Goal: Task Accomplishment & Management: Manage account settings

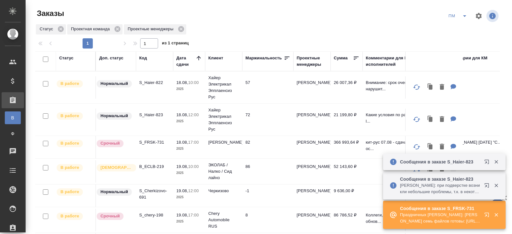
click at [487, 187] on icon "button" at bounding box center [488, 187] width 8 height 8
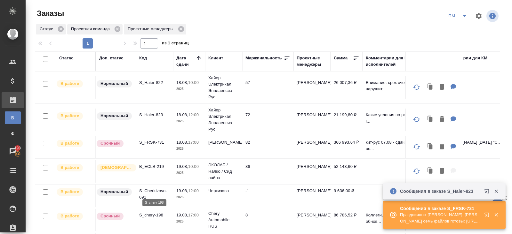
click at [151, 217] on p "S_chery-198" at bounding box center [154, 215] width 31 height 6
click at [149, 144] on p "S_FRSK-731" at bounding box center [154, 142] width 31 height 6
click at [462, 16] on icon "split button" at bounding box center [465, 16] width 8 height 8
click at [456, 29] on li "В работу!" at bounding box center [458, 29] width 32 height 10
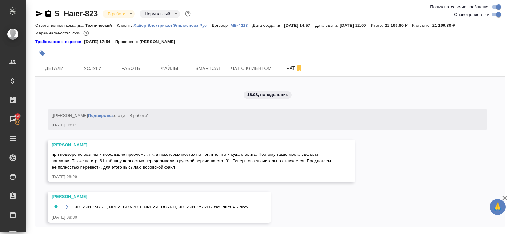
click at [495, 14] on input "Оповещения-логи" at bounding box center [498, 15] width 23 height 8
checkbox input "false"
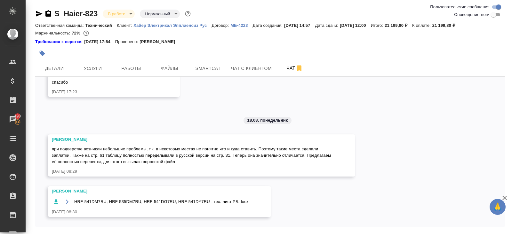
scroll to position [4039, 0]
click at [55, 201] on icon "button" at bounding box center [56, 202] width 4 height 4
click at [214, 70] on span "Smartcat" at bounding box center [208, 69] width 31 height 8
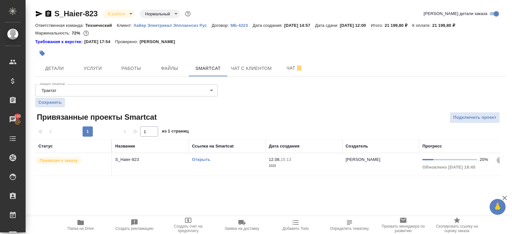
click at [203, 158] on link "Открыть" at bounding box center [201, 159] width 18 height 5
click at [282, 67] on span "Чат" at bounding box center [294, 68] width 31 height 8
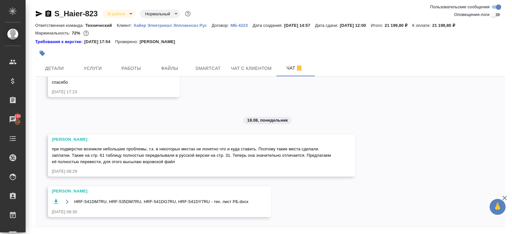
scroll to position [21, 0]
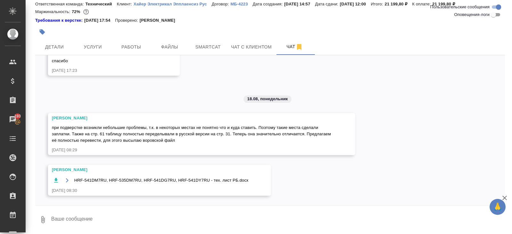
click at [77, 230] on textarea at bounding box center [278, 220] width 454 height 22
type textarea "поймала"
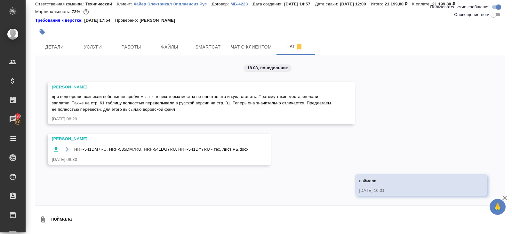
scroll to position [4070, 0]
click at [201, 44] on span "Smartcat" at bounding box center [208, 47] width 31 height 8
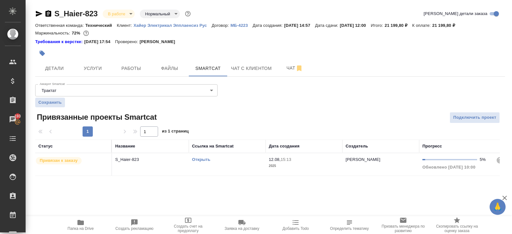
click at [205, 159] on link "Открыть" at bounding box center [201, 159] width 18 height 5
click at [279, 65] on button "Чат" at bounding box center [294, 68] width 38 height 16
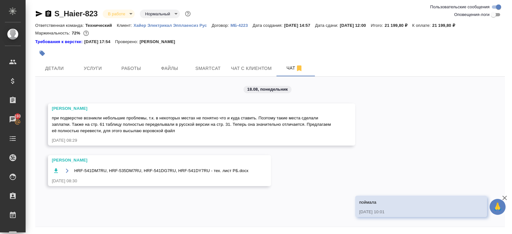
scroll to position [21, 0]
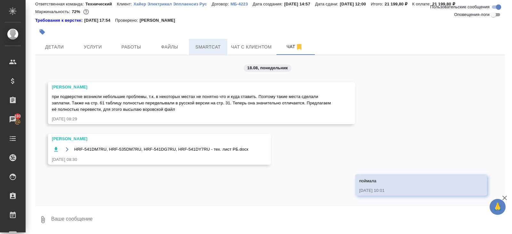
click at [213, 48] on span "Smartcat" at bounding box center [208, 47] width 31 height 8
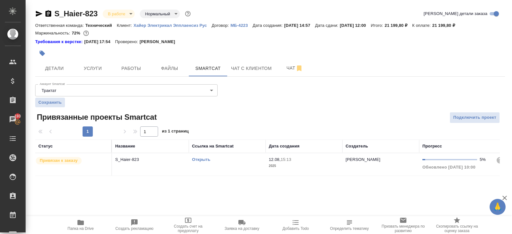
click at [200, 159] on link "Открыть" at bounding box center [201, 159] width 18 height 5
click at [87, 219] on span "Папка на Drive" at bounding box center [81, 225] width 46 height 12
click at [291, 71] on span "Чат" at bounding box center [294, 68] width 31 height 8
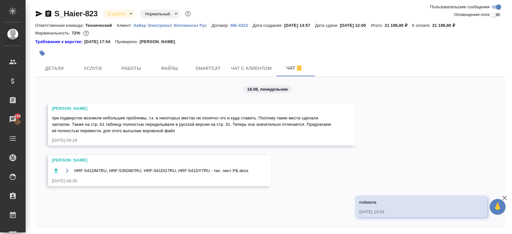
scroll to position [21, 0]
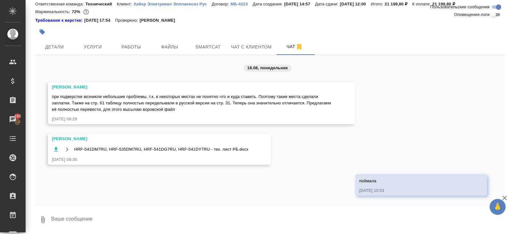
click at [73, 225] on textarea at bounding box center [278, 220] width 454 height 22
paste textarea "https://drive.awatera.com/s/PeTHgD5WD7tLW5B"
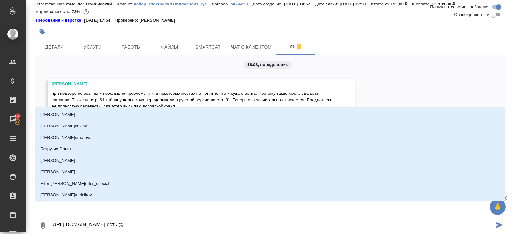
type textarea "https://drive.awatera.com/s/PeTHgD5WD7tLW5B есть @а"
type input "а"
type textarea "https://drive.awatera.com/s/PeTHgD5WD7tLW5B есть @ар"
type input "ар"
type textarea "https://drive.awatera.com/s/PeTHgD5WD7tLW5B есть @арс"
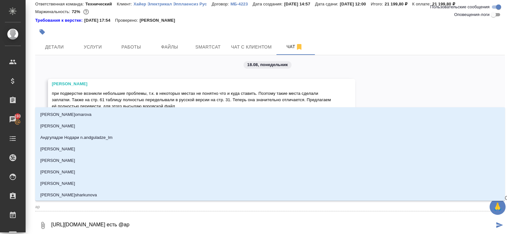
type input "арс"
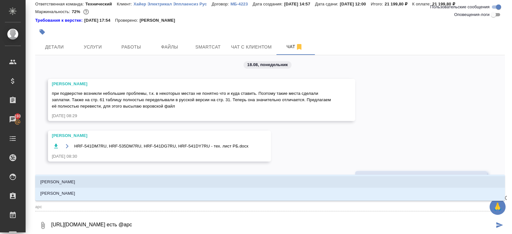
scroll to position [4070, 0]
click at [57, 186] on li "Арсеньева Вера" at bounding box center [270, 183] width 470 height 12
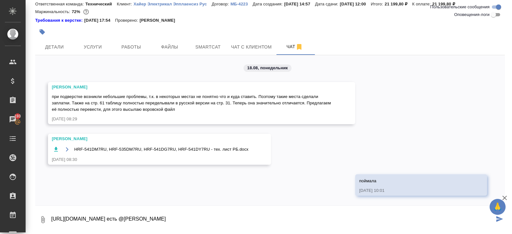
type textarea "https://drive.awatera.com/s/PeTHgD5WD7tLW5B есть @Арсеньева Вера"
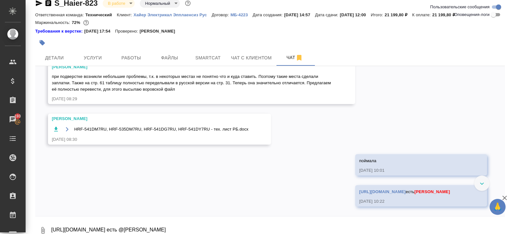
scroll to position [21, 0]
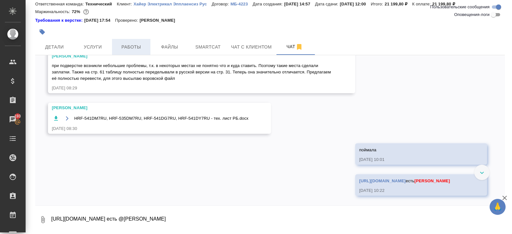
click at [132, 48] on span "Работы" at bounding box center [131, 47] width 31 height 8
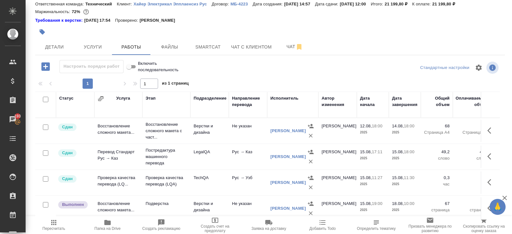
scroll to position [39, 0]
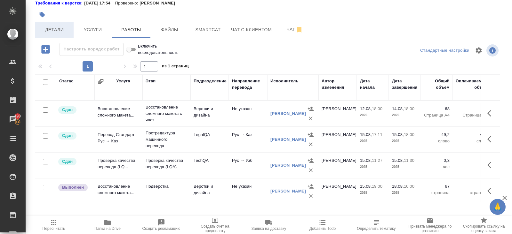
click at [56, 28] on span "Детали" at bounding box center [54, 30] width 31 height 8
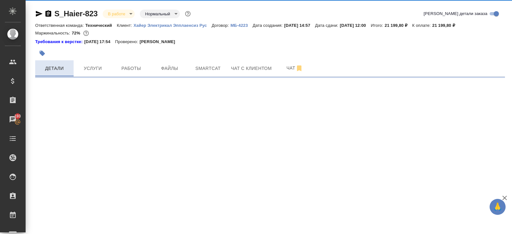
select select "RU"
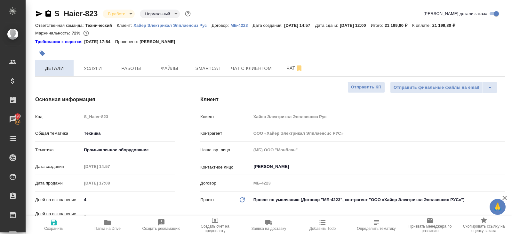
type textarea "x"
click at [288, 66] on span "Чат" at bounding box center [294, 68] width 31 height 8
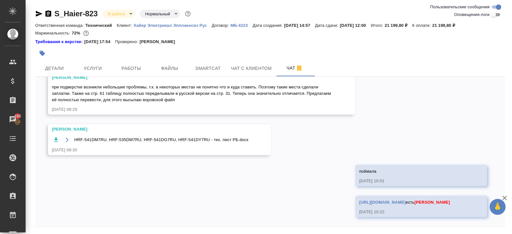
scroll to position [4101, 0]
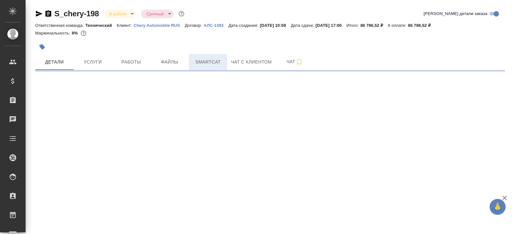
select select "RU"
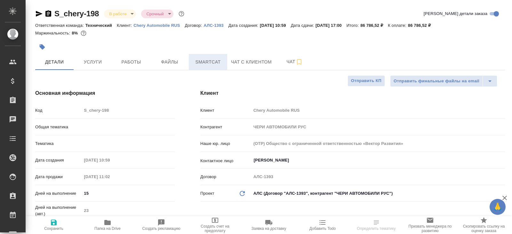
type textarea "x"
click at [216, 62] on span "Smartcat" at bounding box center [208, 62] width 31 height 8
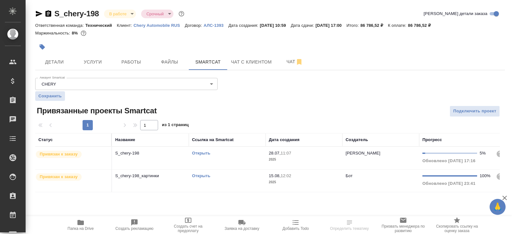
click at [198, 175] on link "Открыть" at bounding box center [201, 176] width 18 height 5
click at [78, 223] on icon "button" at bounding box center [80, 222] width 6 height 5
click at [122, 68] on button "Работы" at bounding box center [131, 62] width 38 height 16
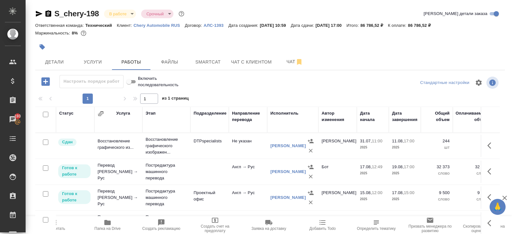
scroll to position [32, 0]
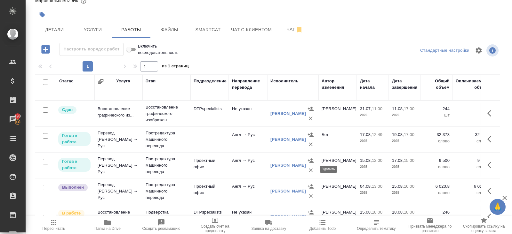
click at [311, 168] on icon "button" at bounding box center [310, 170] width 6 height 6
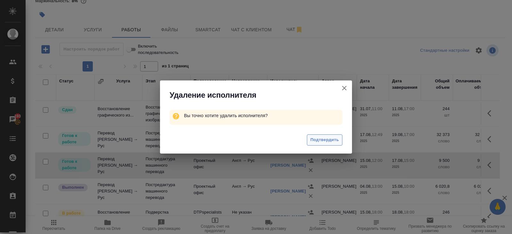
click at [325, 136] on button "Подтвердить" at bounding box center [325, 140] width 36 height 11
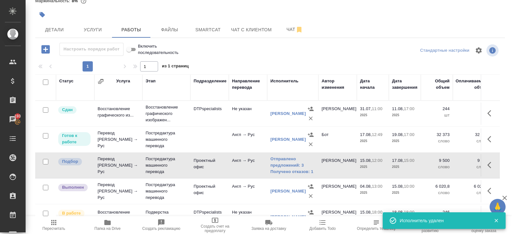
click at [492, 162] on icon "button" at bounding box center [491, 166] width 8 height 8
click at [468, 163] on icon "button" at bounding box center [467, 165] width 4 height 6
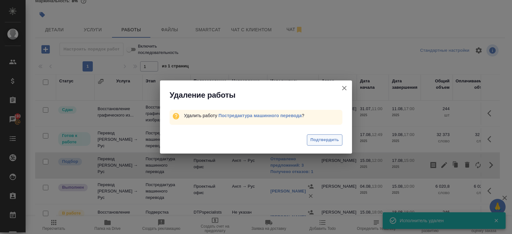
click at [327, 139] on span "Подтвердить" at bounding box center [324, 140] width 28 height 7
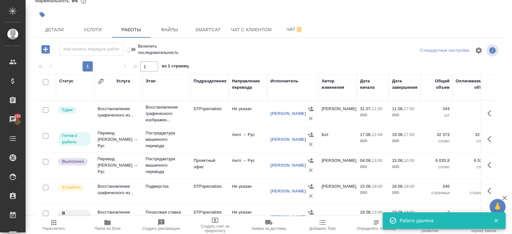
click at [202, 125] on td at bounding box center [209, 114] width 38 height 22
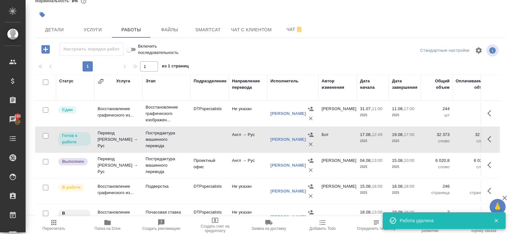
scroll to position [11, 0]
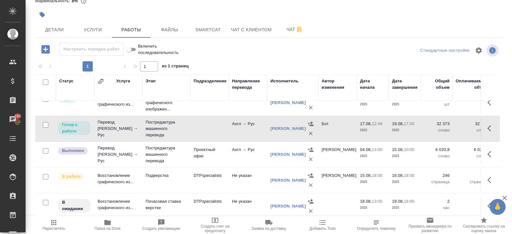
click at [490, 181] on icon "button" at bounding box center [489, 180] width 4 height 6
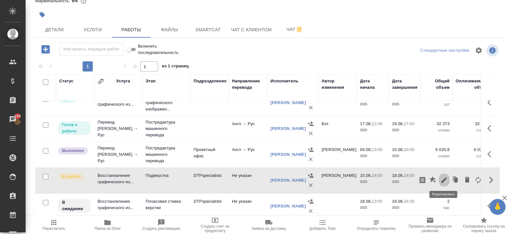
click at [443, 181] on icon "button" at bounding box center [444, 181] width 6 height 6
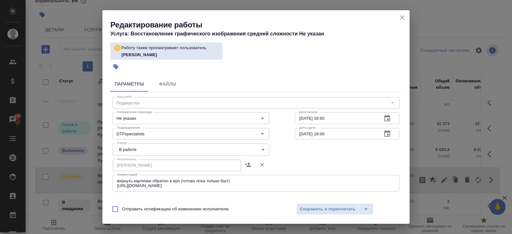
click at [217, 186] on textarea "вернуть картинки обратно в eps (готово пока только 6шт) https://drive.awatera.c…" at bounding box center [256, 184] width 278 height 10
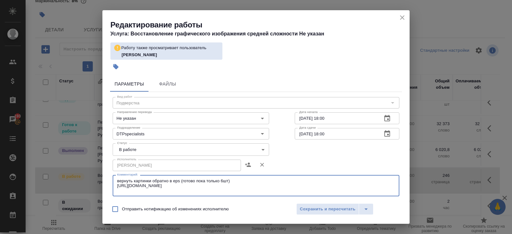
paste textarea "https://drive.awatera.com/s/RNTiPwso45aXFG2"
type textarea "вернуть картинки обратно в eps (готово пока только 6шт) https://drive.awatera.c…"
click at [303, 208] on span "Сохранить и пересчитать" at bounding box center [328, 209] width 56 height 7
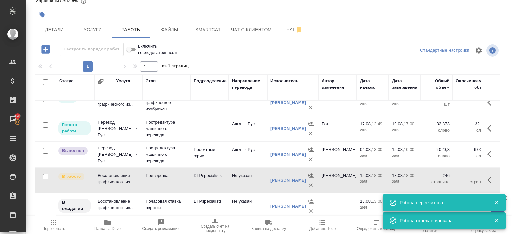
click at [106, 223] on icon "button" at bounding box center [107, 222] width 6 height 5
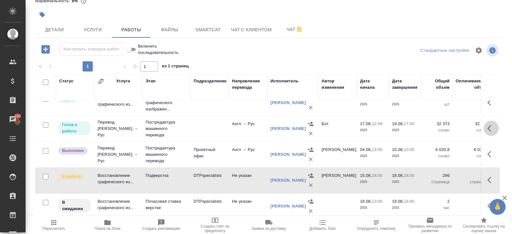
click at [489, 127] on icon "button" at bounding box center [491, 129] width 8 height 8
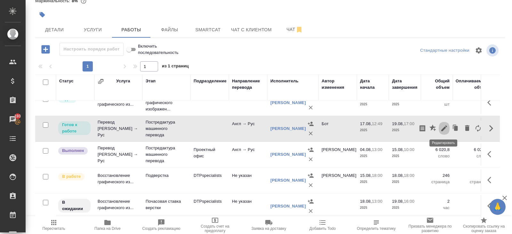
click at [442, 127] on icon "button" at bounding box center [444, 129] width 8 height 8
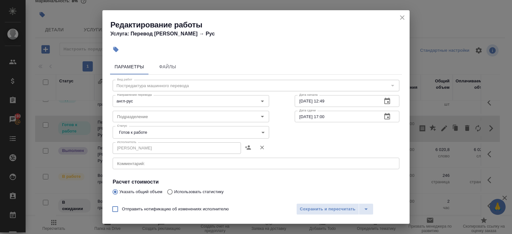
click at [133, 137] on body "🙏 .cls-1 fill:#fff; AWATERA Belyakova Yulia Клиенты Спецификации Заказы 193 Чат…" at bounding box center [256, 117] width 512 height 234
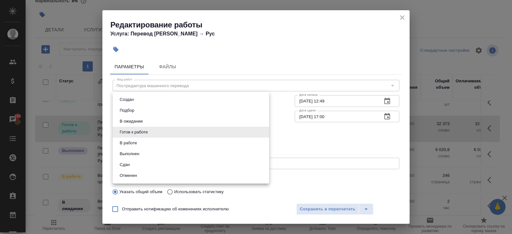
click at [134, 151] on button "Выполнен" at bounding box center [129, 154] width 23 height 7
type input "completed"
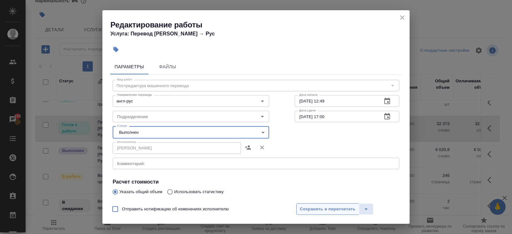
click at [328, 213] on span "Сохранить и пересчитать" at bounding box center [328, 209] width 56 height 7
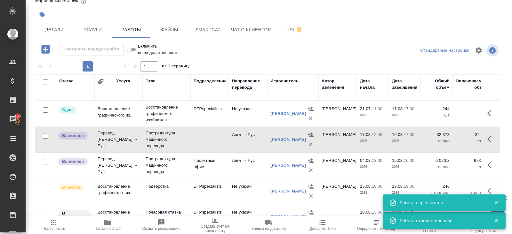
scroll to position [0, 0]
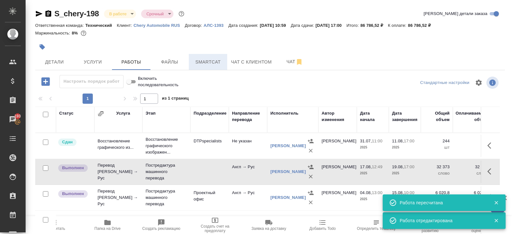
click at [221, 59] on span "Smartcat" at bounding box center [208, 62] width 31 height 8
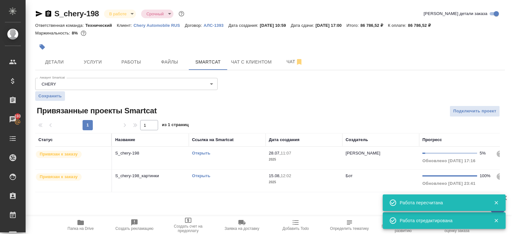
click at [234, 160] on td "Открыть" at bounding box center [227, 158] width 77 height 22
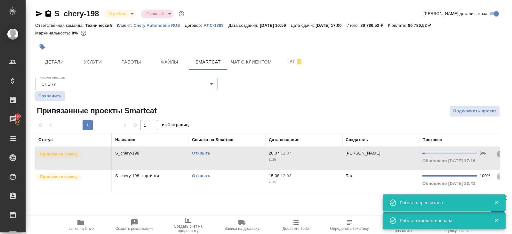
click at [234, 160] on td "Открыть" at bounding box center [227, 158] width 77 height 22
click at [238, 170] on td "Открыть" at bounding box center [227, 158] width 77 height 22
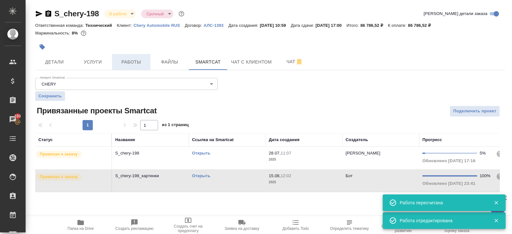
click at [124, 65] on span "Работы" at bounding box center [131, 62] width 31 height 8
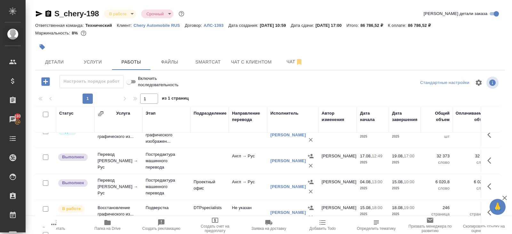
scroll to position [32, 0]
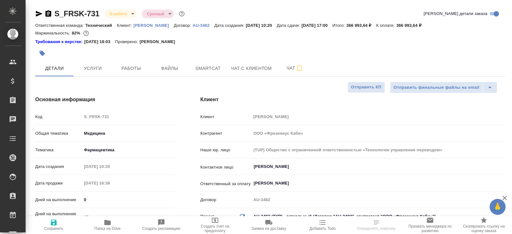
select select "RU"
click at [135, 66] on span "Работы" at bounding box center [131, 69] width 31 height 8
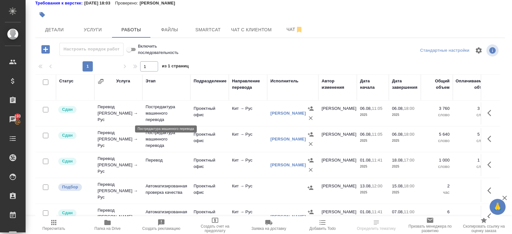
scroll to position [317, 0]
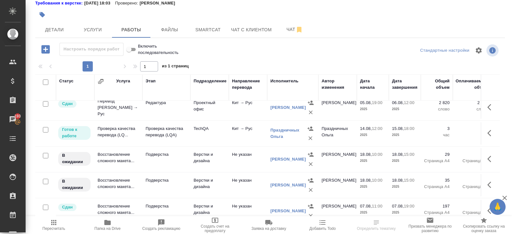
click at [491, 155] on icon "button" at bounding box center [491, 159] width 8 height 8
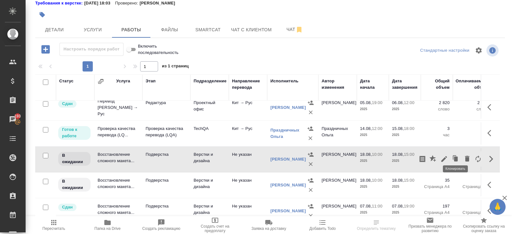
click at [446, 156] on icon "button" at bounding box center [444, 159] width 6 height 6
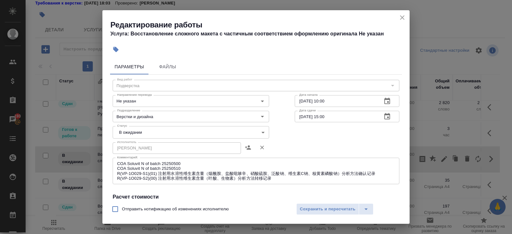
scroll to position [61, 0]
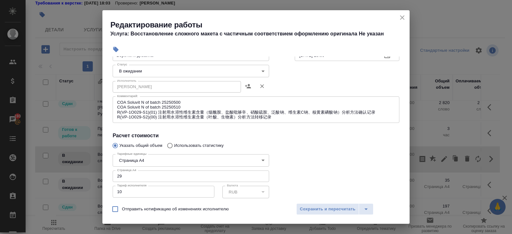
click at [279, 119] on textarea "COA Soluvit N of batch 25250500 COA Soluvit N of batch 25250510 R(VP-1O029-S1)(…" at bounding box center [256, 110] width 278 height 20
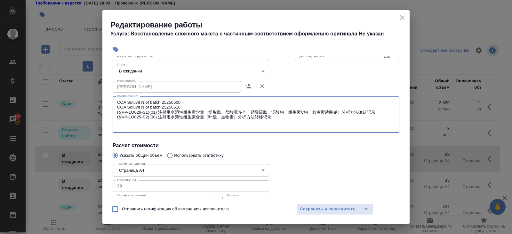
paste textarea "https://drive.awatera.com/s/6AB88Ca2q4ZMH2m"
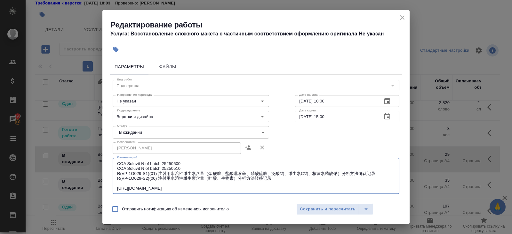
type textarea "COA Soluvit N of batch 25250500 COA Soluvit N of batch 25250510 R(VP-1O029-S1)(…"
click at [130, 133] on body "🙏 .cls-1 fill:#fff; AWATERA Belyakova Yulia Клиенты Спецификации Заказы 193 Чат…" at bounding box center [256, 117] width 512 height 234
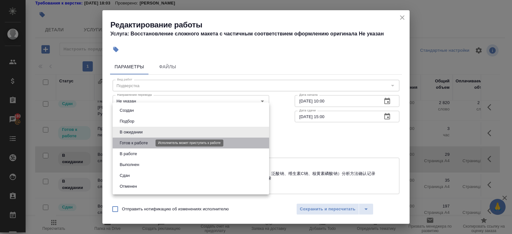
click at [130, 141] on button "Готов к работе" at bounding box center [134, 143] width 32 height 7
type input "readyForWork"
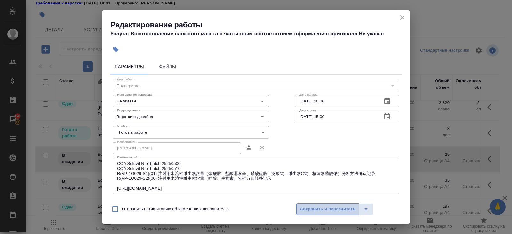
click at [308, 208] on span "Сохранить и пересчитать" at bounding box center [328, 209] width 56 height 7
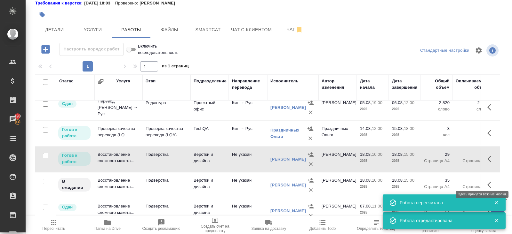
click at [485, 181] on button "button" at bounding box center [490, 185] width 15 height 15
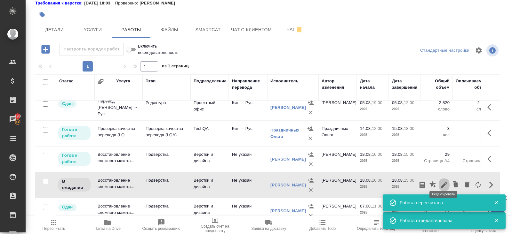
click at [446, 182] on icon "button" at bounding box center [444, 185] width 6 height 6
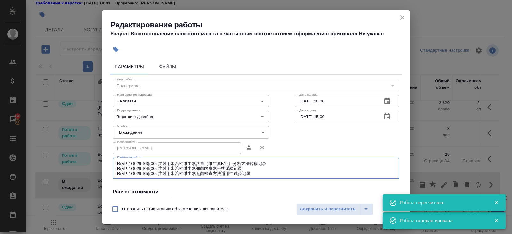
click at [259, 176] on textarea "R(VP-1O029-S3)(00) 注射用水溶性维生素含量（维生素B12）分析方法转移记录 R(VP-1O029-S4)(00) 注射用水溶性维生素细菌内毒…" at bounding box center [256, 169] width 278 height 15
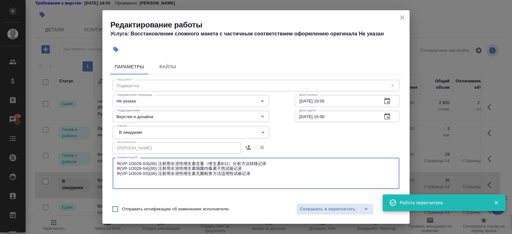
paste textarea "https://drive.awatera.com/s/6AB88Ca2q4ZMH2m"
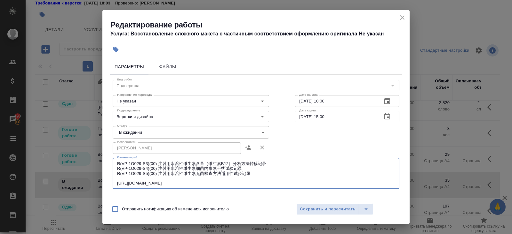
type textarea "R(VP-1O029-S3)(00) 注射用水溶性维生素含量（维生素B12）分析方法转移记录 R(VP-1O029-S4)(00) 注射用水溶性维生素细菌内毒…"
click at [146, 129] on body "🙏 .cls-1 fill:#fff; AWATERA Belyakova Yulia Клиенты Спецификации Заказы 193 Чат…" at bounding box center [256, 117] width 512 height 234
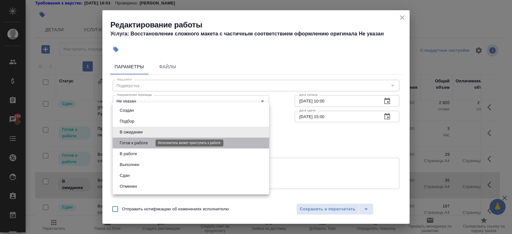
click at [136, 140] on button "Готов к работе" at bounding box center [134, 143] width 32 height 7
type input "readyForWork"
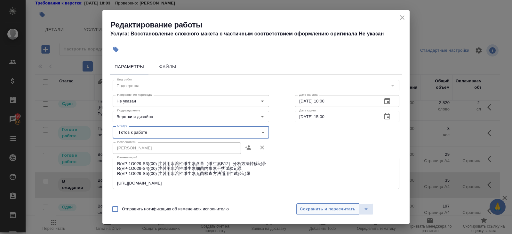
click at [300, 206] on span "Сохранить и пересчитать" at bounding box center [328, 209] width 56 height 7
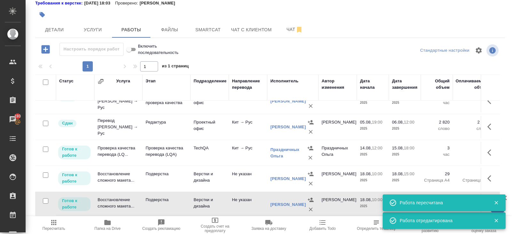
scroll to position [291, 0]
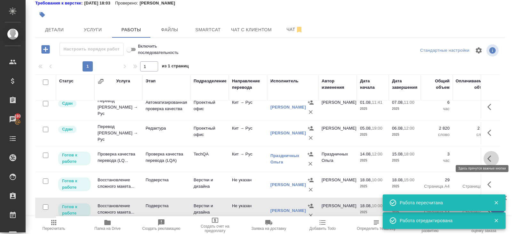
click at [495, 151] on button "button" at bounding box center [490, 158] width 15 height 15
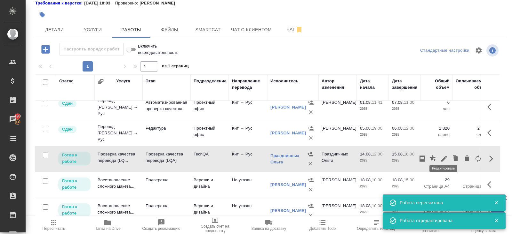
click at [442, 156] on icon "button" at bounding box center [444, 159] width 6 height 6
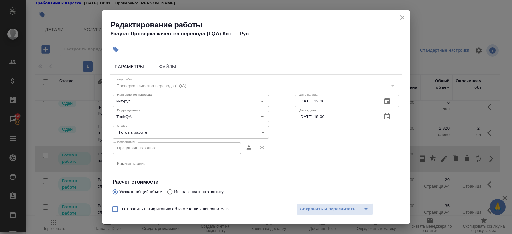
scroll to position [107, 0]
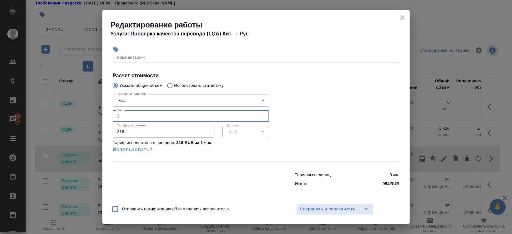
drag, startPoint x: 127, startPoint y: 117, endPoint x: 74, endPoint y: 106, distance: 54.5
click at [74, 106] on div "Редактирование работы Услуга: Проверка качества перевода (LQA) Кит → Рус Параме…" at bounding box center [256, 117] width 512 height 234
type input "4"
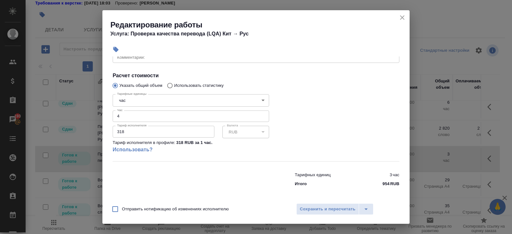
scroll to position [0, 0]
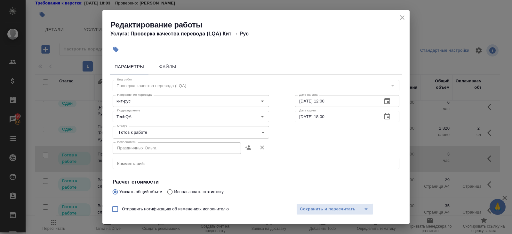
click at [129, 132] on body "🙏 .cls-1 fill:#fff; AWATERA Belyakova Yulia Клиенты Спецификации Заказы 193 Чат…" at bounding box center [256, 117] width 512 height 234
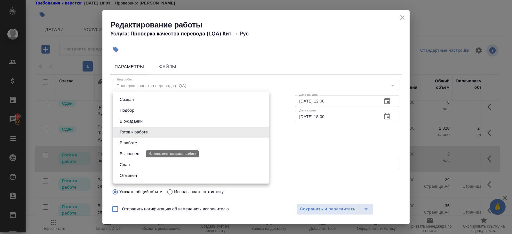
click at [129, 155] on button "Выполнен" at bounding box center [129, 154] width 23 height 7
type input "completed"
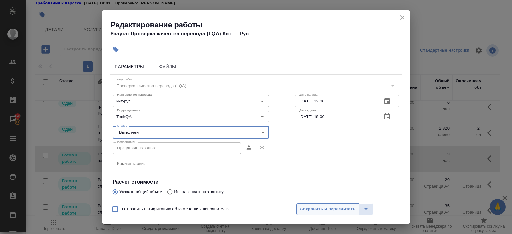
click at [306, 210] on span "Сохранить и пересчитать" at bounding box center [328, 209] width 56 height 7
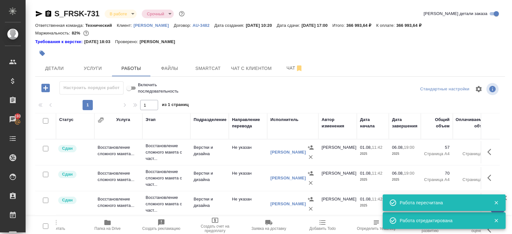
click at [58, 228] on span "Пересчитать" at bounding box center [54, 229] width 23 height 4
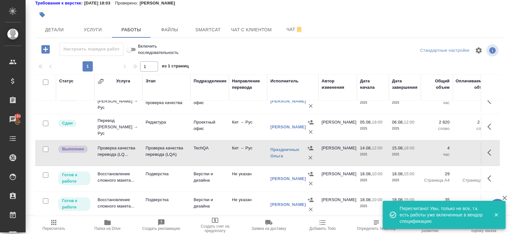
scroll to position [317, 0]
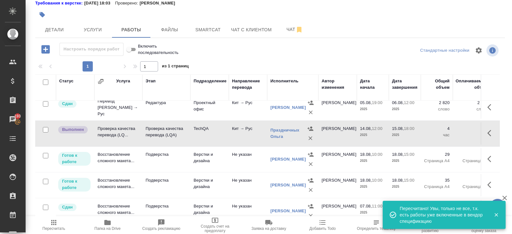
click at [485, 128] on button "button" at bounding box center [490, 133] width 15 height 15
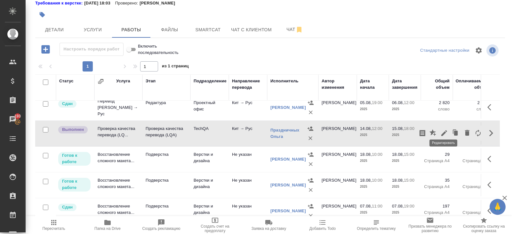
click at [443, 130] on icon "button" at bounding box center [444, 133] width 6 height 6
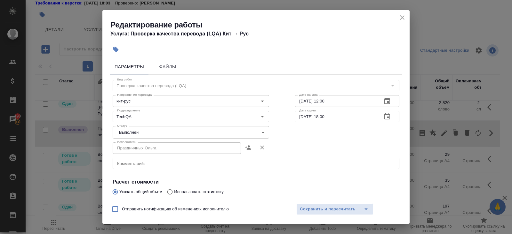
scroll to position [107, 0]
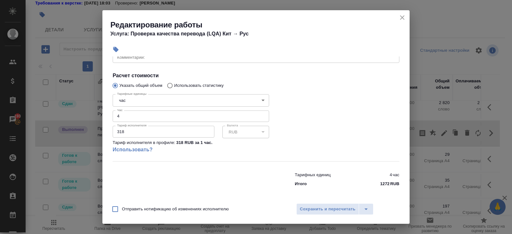
drag, startPoint x: 129, startPoint y: 117, endPoint x: 52, endPoint y: 102, distance: 78.8
click at [57, 106] on div "Редактирование работы Услуга: Проверка качества перевода (LQA) Кит → Рус Параме…" at bounding box center [256, 117] width 512 height 234
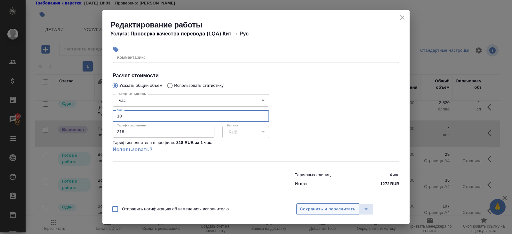
type input "10"
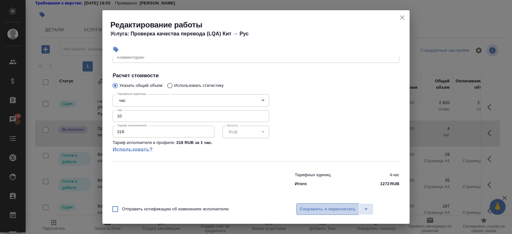
click at [325, 211] on span "Сохранить и пересчитать" at bounding box center [328, 209] width 56 height 7
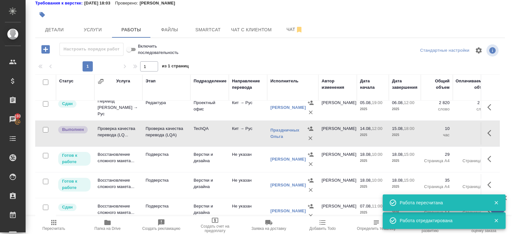
click at [56, 223] on icon "button" at bounding box center [53, 222] width 5 height 5
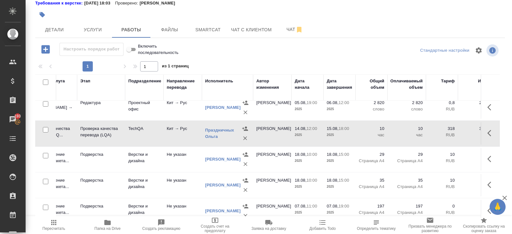
scroll to position [317, 221]
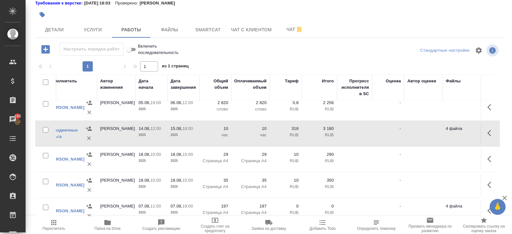
click at [487, 130] on icon "button" at bounding box center [489, 133] width 4 height 6
click at [444, 130] on icon "button" at bounding box center [444, 133] width 6 height 6
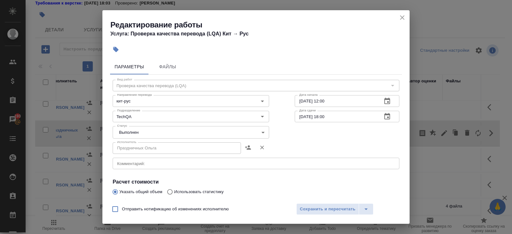
click at [129, 137] on body "🙏 .cls-1 fill:#fff; AWATERA Belyakova Yulia Клиенты Спецификации Заказы 193 Чат…" at bounding box center [256, 117] width 512 height 234
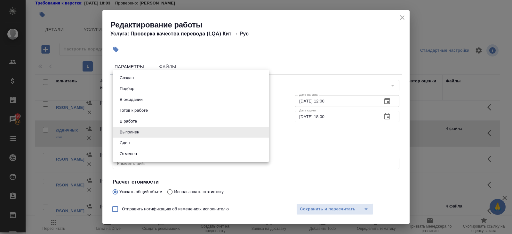
click at [129, 144] on button "Сдан" at bounding box center [125, 143] width 14 height 7
type input "closed"
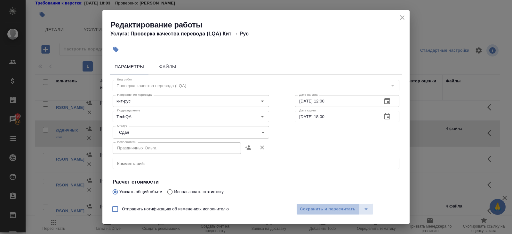
click at [338, 210] on span "Сохранить и пересчитать" at bounding box center [328, 209] width 56 height 7
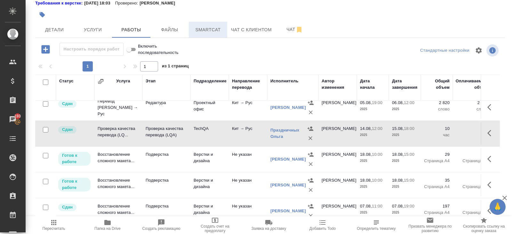
scroll to position [0, 0]
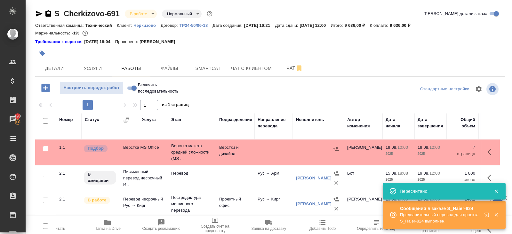
scroll to position [44, 0]
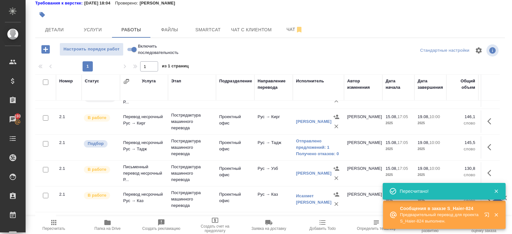
click at [51, 227] on span "Пересчитать" at bounding box center [54, 229] width 23 height 4
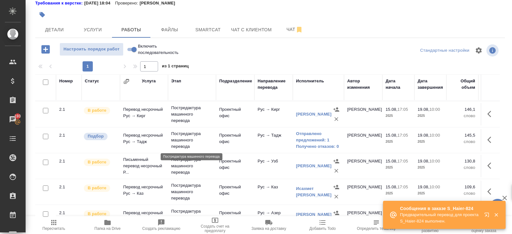
scroll to position [53, 0]
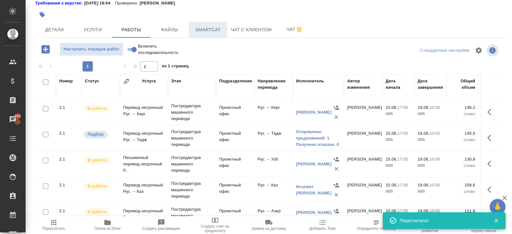
click at [204, 29] on span "Smartcat" at bounding box center [208, 30] width 31 height 8
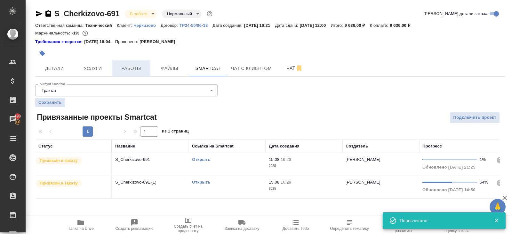
click at [125, 74] on button "Работы" at bounding box center [131, 68] width 38 height 16
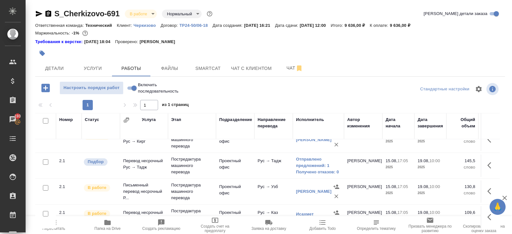
scroll to position [59, 0]
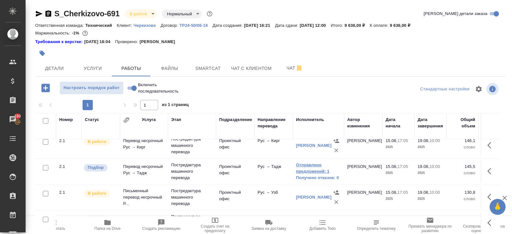
click at [309, 167] on link "Отправлено предложений: 1" at bounding box center [318, 168] width 45 height 13
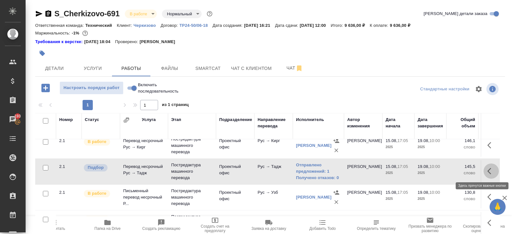
click at [490, 172] on icon "button" at bounding box center [491, 172] width 8 height 8
click at [445, 171] on icon "button" at bounding box center [444, 172] width 8 height 8
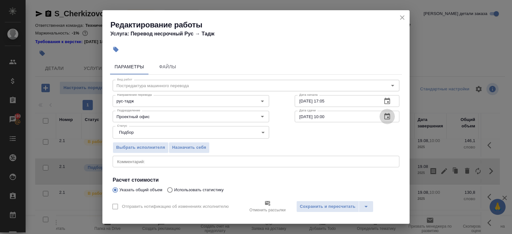
click at [389, 113] on icon "button" at bounding box center [387, 116] width 6 height 6
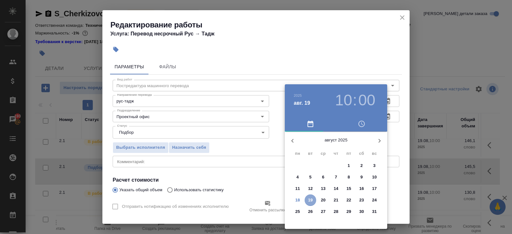
click at [309, 199] on p "19" at bounding box center [310, 200] width 5 height 6
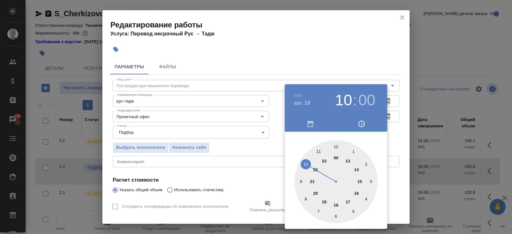
type input "19.08.2025 12:00"
click at [336, 144] on div at bounding box center [335, 181] width 83 height 83
click at [256, 146] on div at bounding box center [256, 117] width 512 height 234
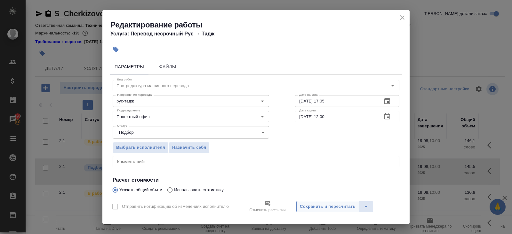
click at [331, 208] on span "Сохранить и пересчитать" at bounding box center [328, 206] width 56 height 7
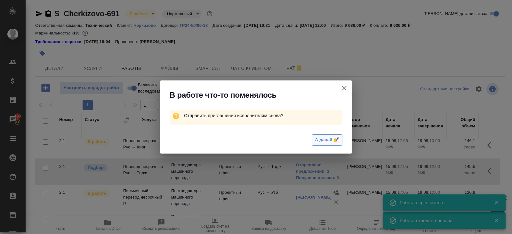
click at [333, 138] on span "А давай 💅" at bounding box center [327, 140] width 24 height 7
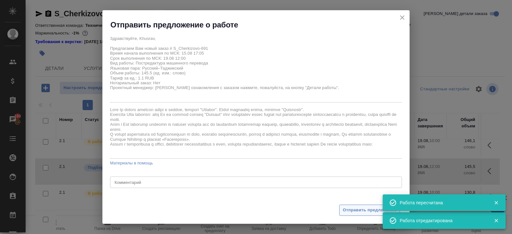
click at [347, 211] on span "Отправить предложение" at bounding box center [370, 210] width 54 height 7
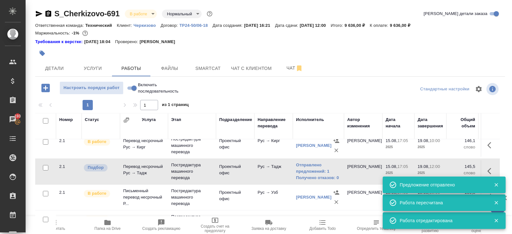
click at [54, 105] on td at bounding box center [45, 94] width 21 height 22
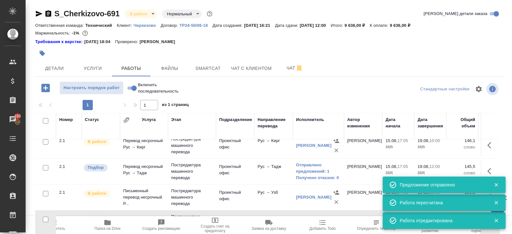
click at [60, 226] on span "Пересчитать" at bounding box center [54, 225] width 46 height 12
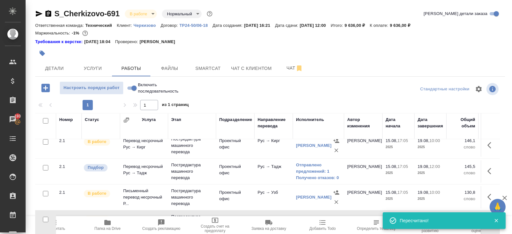
click at [61, 226] on span "Пересчитать" at bounding box center [54, 225] width 46 height 12
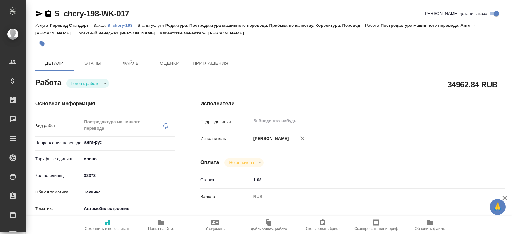
type textarea "x"
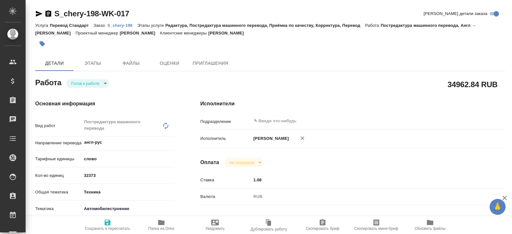
type textarea "x"
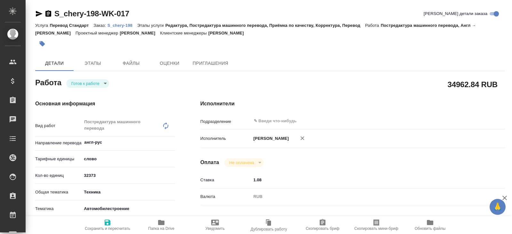
type textarea "x"
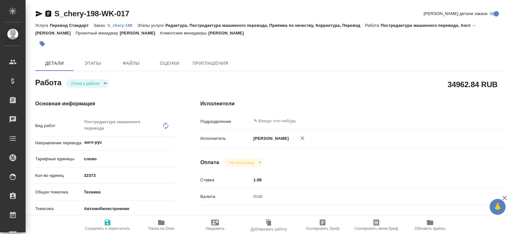
type textarea "x"
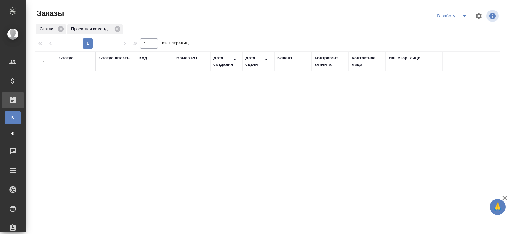
click at [465, 15] on icon "split button" at bounding box center [464, 16] width 3 height 2
click at [460, 27] on li "ПМ" at bounding box center [453, 29] width 36 height 10
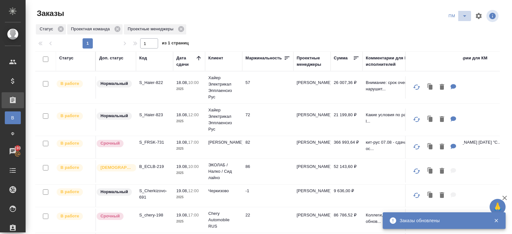
click at [467, 14] on icon "split button" at bounding box center [465, 16] width 8 height 8
click at [466, 31] on li "В работу!" at bounding box center [458, 29] width 32 height 10
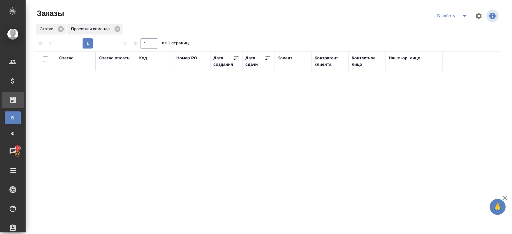
click at [462, 18] on icon "split button" at bounding box center [465, 16] width 8 height 8
click at [462, 29] on li "ПМ" at bounding box center [453, 29] width 36 height 10
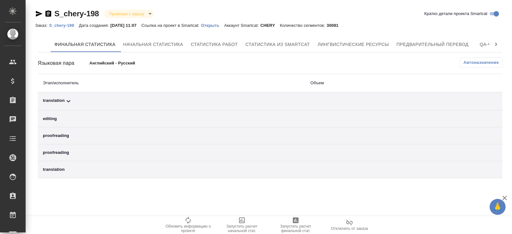
click at [68, 103] on icon at bounding box center [69, 102] width 8 height 8
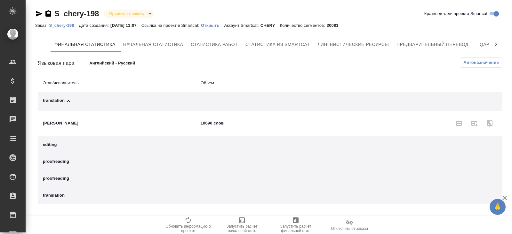
click at [476, 64] on span "Автоназначение" at bounding box center [481, 62] width 36 height 6
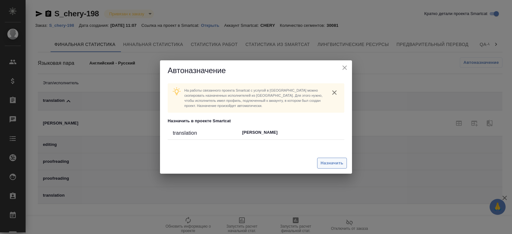
click at [339, 164] on span "Назначить" at bounding box center [331, 163] width 23 height 7
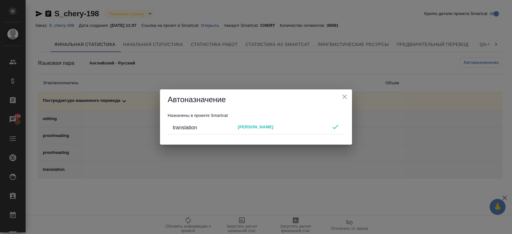
click at [274, 193] on div "Автоназначение Назначены в проекте Smartcat translation [PERSON_NAME]" at bounding box center [256, 117] width 512 height 234
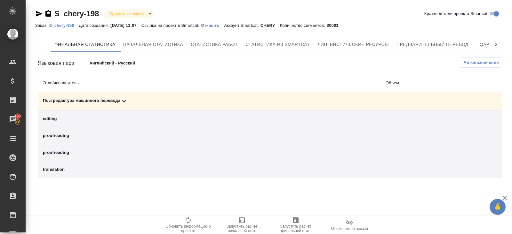
click at [297, 221] on icon "button" at bounding box center [296, 221] width 6 height 6
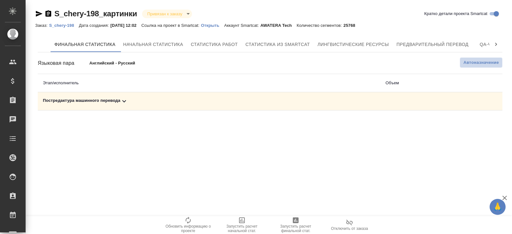
click at [465, 64] on span "Автоназначение" at bounding box center [481, 62] width 36 height 6
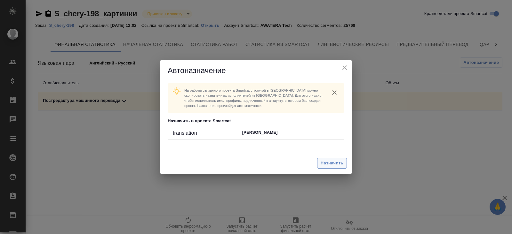
click at [329, 159] on button "Назначить" at bounding box center [332, 163] width 30 height 11
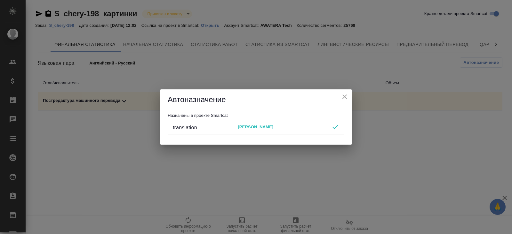
click at [293, 179] on div "Автоназначение Назначены в проекте Smartcat translation [PERSON_NAME]" at bounding box center [256, 117] width 512 height 234
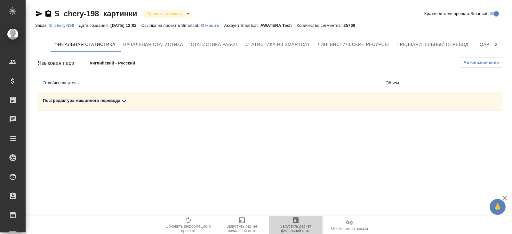
click at [291, 220] on span "Запустить расчет финальной стат." at bounding box center [295, 225] width 46 height 17
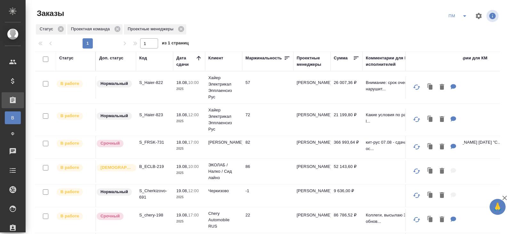
click at [152, 85] on p "S_Haier-822" at bounding box center [154, 83] width 31 height 6
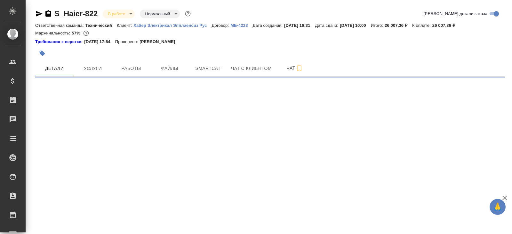
select select "RU"
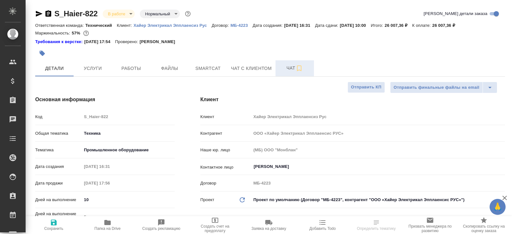
type textarea "x"
click at [303, 68] on icon "button" at bounding box center [299, 69] width 8 height 8
type textarea "x"
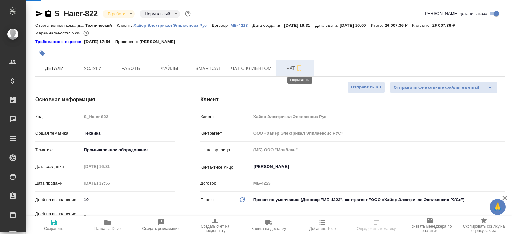
type textarea "x"
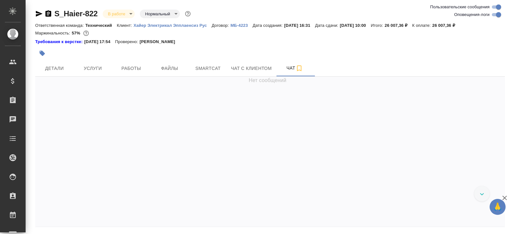
click at [501, 11] on input "Оповещения-логи" at bounding box center [498, 15] width 23 height 8
checkbox input "false"
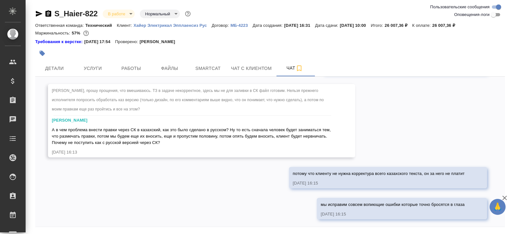
scroll to position [7475, 0]
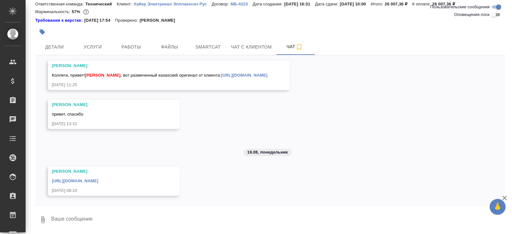
click at [98, 179] on link "[URL][DOMAIN_NAME]" at bounding box center [75, 181] width 46 height 5
click at [54, 48] on span "Детали" at bounding box center [54, 47] width 31 height 8
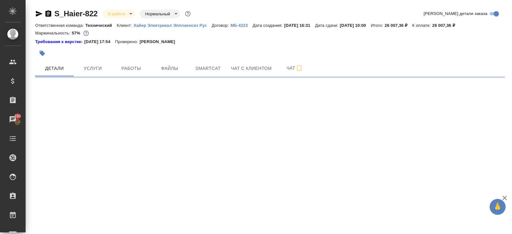
select select "RU"
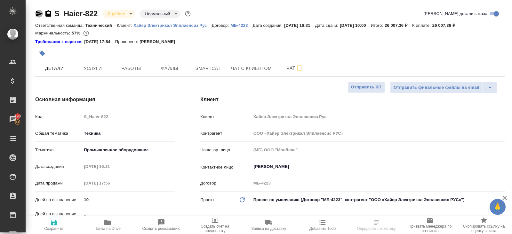
click at [38, 14] on icon "button" at bounding box center [39, 14] width 7 height 6
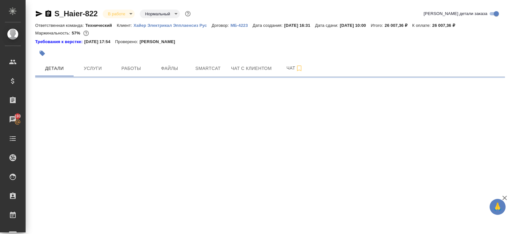
select select "RU"
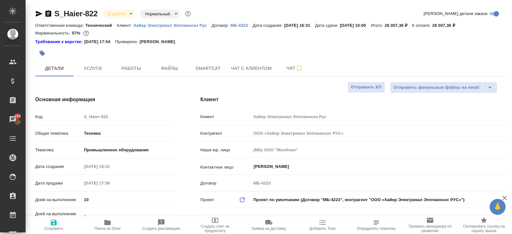
type textarea "x"
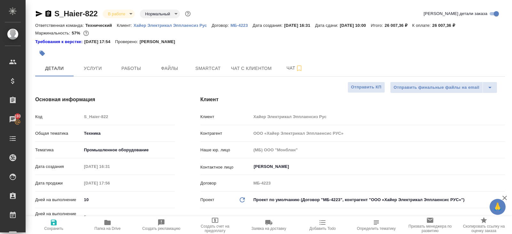
type textarea "x"
click at [283, 68] on span "Чат" at bounding box center [294, 68] width 31 height 8
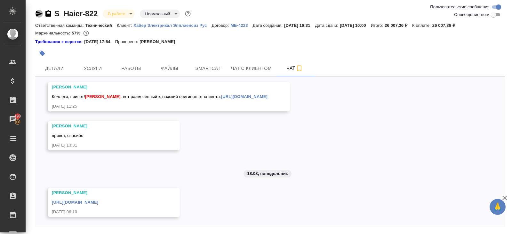
click at [36, 14] on icon "button" at bounding box center [39, 14] width 7 height 6
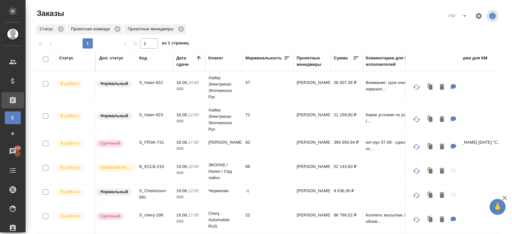
click at [464, 17] on icon "split button" at bounding box center [465, 16] width 8 height 8
click at [461, 23] on ul "В работу! начислить КМ" at bounding box center [458, 39] width 32 height 36
click at [461, 28] on li "В работу!" at bounding box center [458, 29] width 32 height 10
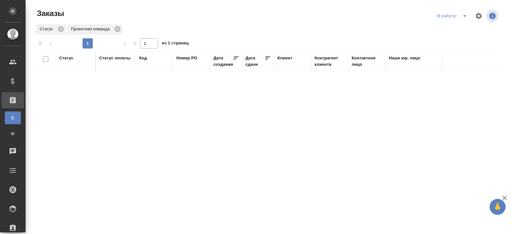
click at [464, 17] on icon "split button" at bounding box center [465, 16] width 8 height 8
click at [449, 31] on li "ПМ" at bounding box center [453, 29] width 36 height 10
